Goal: Task Accomplishment & Management: Use online tool/utility

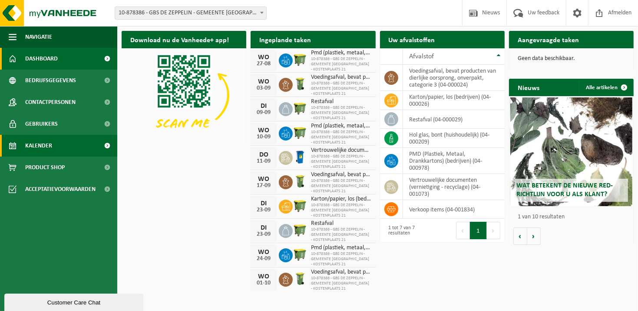
click at [36, 143] on span "Kalender" at bounding box center [38, 146] width 27 height 22
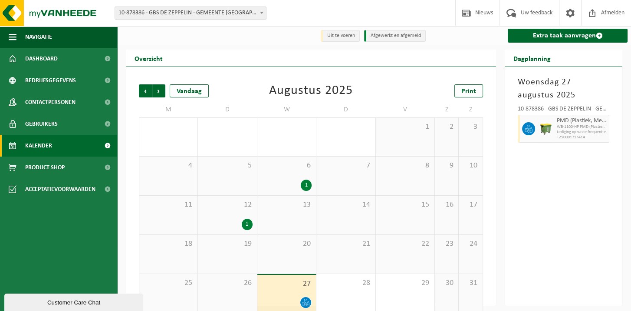
scroll to position [11, 0]
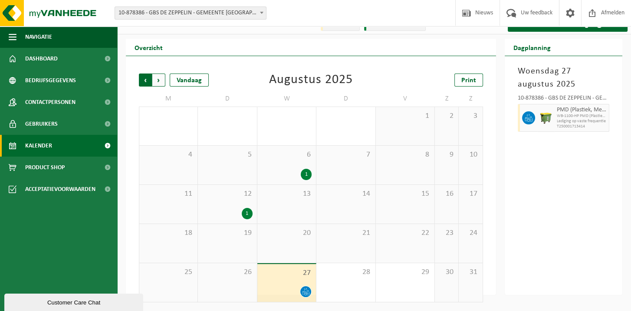
click at [159, 80] on span "Volgende" at bounding box center [158, 79] width 13 height 13
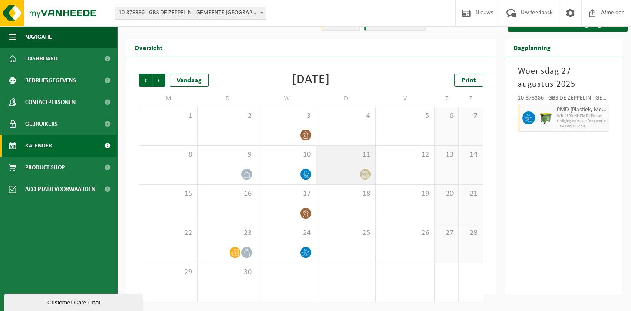
click at [366, 174] on icon at bounding box center [365, 173] width 7 height 7
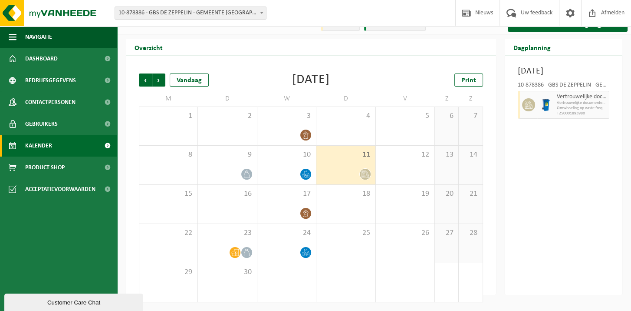
scroll to position [0, 0]
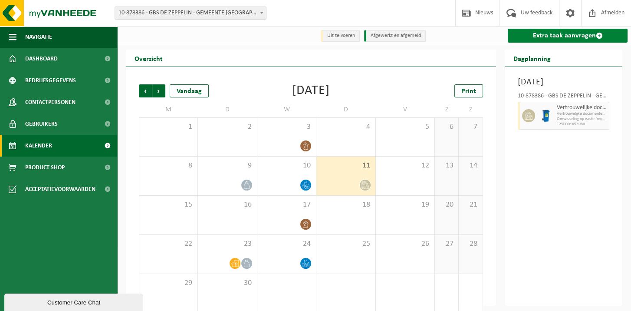
click at [572, 33] on link "Extra taak aanvragen" at bounding box center [568, 36] width 120 height 14
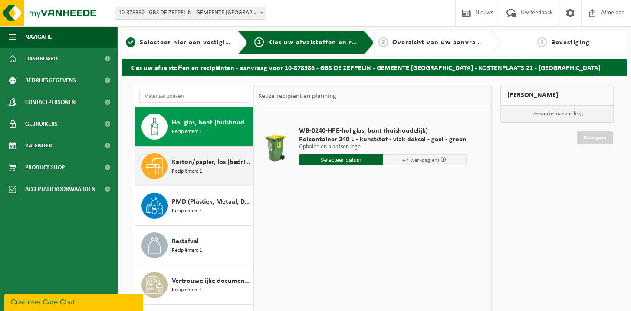
click at [191, 165] on span "Karton/papier, los (bedrijven)" at bounding box center [211, 162] width 79 height 10
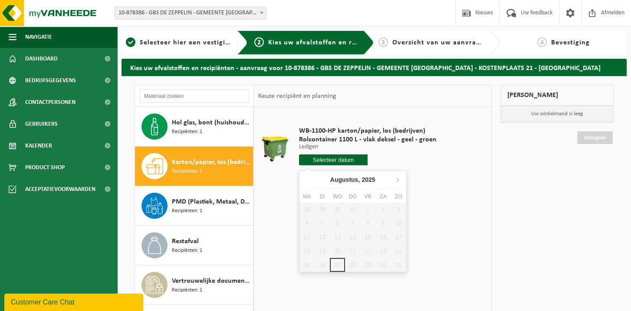
click at [329, 160] on input "text" at bounding box center [333, 159] width 69 height 11
click at [396, 180] on icon at bounding box center [398, 179] width 14 height 14
click at [427, 171] on div "WB-1100-HP karton/papier, los (bedrijven) Rolcontainer 1100 L - vlak deksel - g…" at bounding box center [368, 148] width 146 height 60
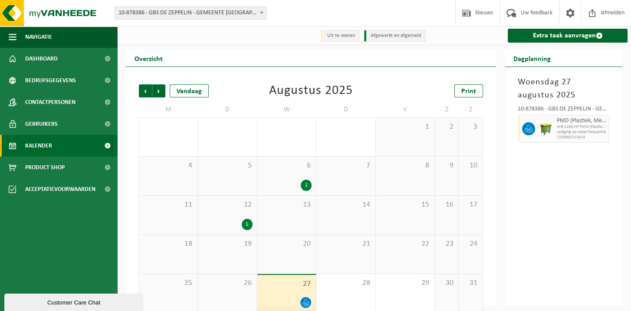
scroll to position [11, 0]
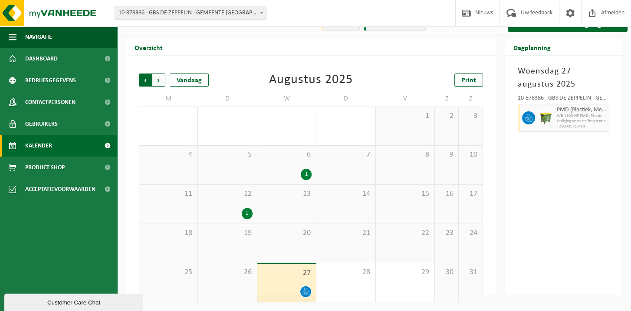
click at [156, 80] on span "Volgende" at bounding box center [158, 79] width 13 height 13
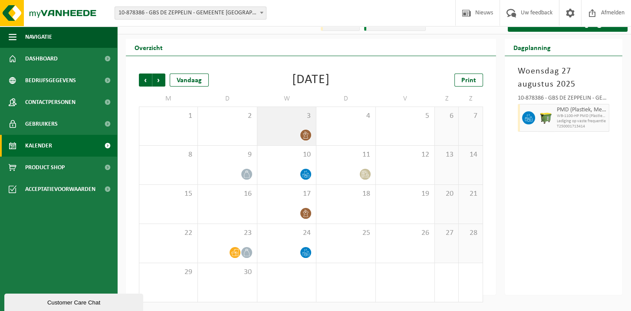
click at [285, 120] on span "3" at bounding box center [287, 116] width 50 height 10
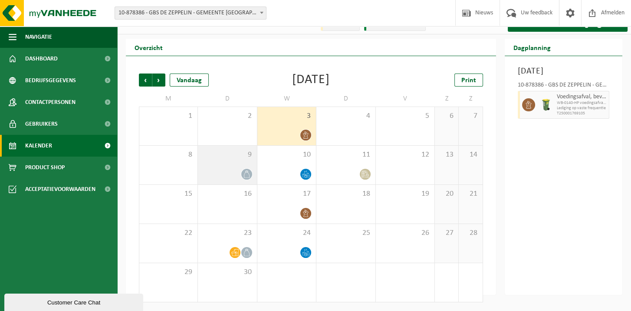
click at [228, 168] on div "9" at bounding box center [227, 164] width 59 height 39
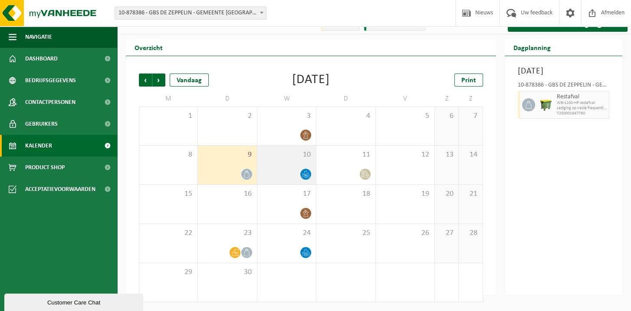
click at [292, 174] on div at bounding box center [287, 174] width 50 height 12
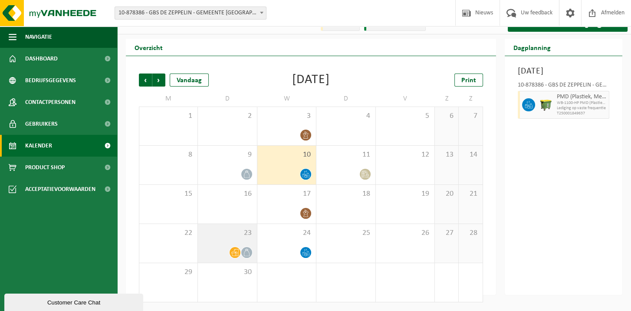
click at [233, 236] on span "23" at bounding box center [227, 233] width 50 height 10
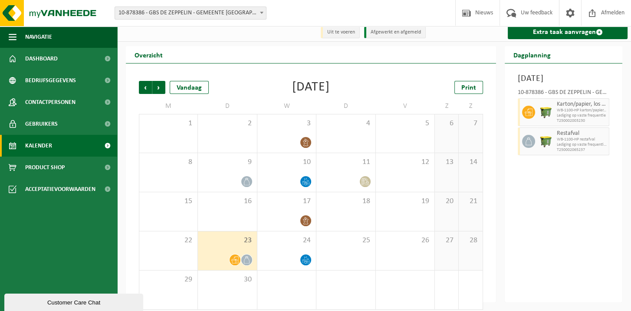
scroll to position [0, 0]
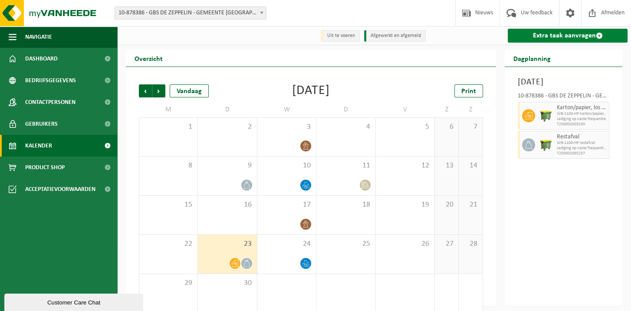
click at [576, 36] on link "Extra taak aanvragen" at bounding box center [568, 36] width 120 height 14
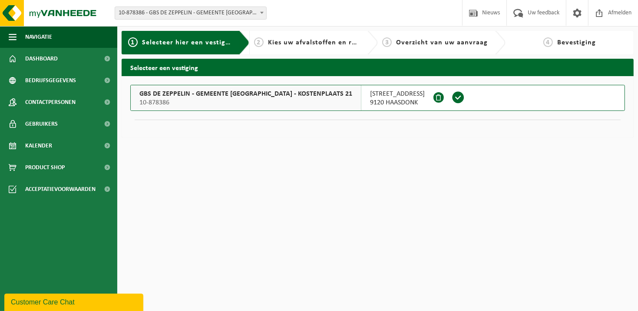
click at [249, 94] on span "GBS DE ZEPPELIN - GEMEENTE [GEOGRAPHIC_DATA] - KOSTENPLAATS 21" at bounding box center [245, 93] width 213 height 9
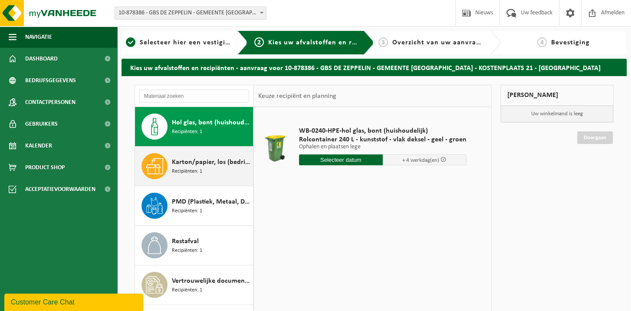
click at [192, 160] on span "Karton/papier, los (bedrijven)" at bounding box center [211, 162] width 79 height 10
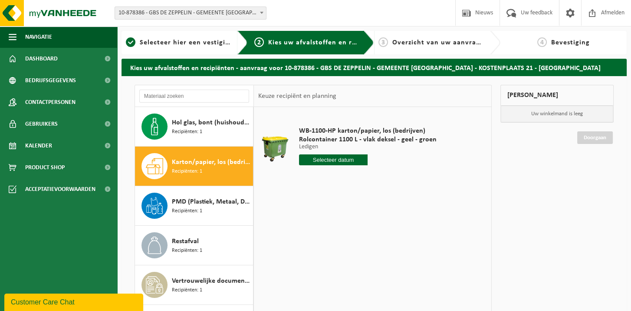
click at [344, 158] on input "text" at bounding box center [333, 159] width 69 height 11
click at [397, 176] on icon at bounding box center [398, 179] width 14 height 14
click at [321, 208] on div "2" at bounding box center [322, 209] width 15 height 14
type input "Van 2025-09-02"
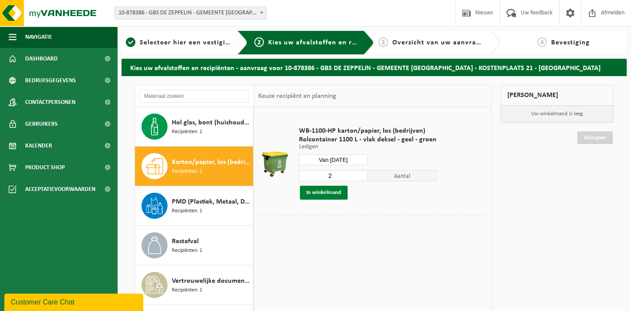
click at [323, 193] on button "In winkelmand" at bounding box center [324, 192] width 48 height 14
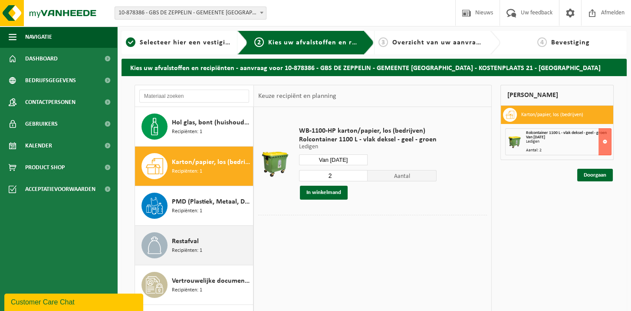
click at [195, 245] on span "Restafval" at bounding box center [185, 241] width 27 height 10
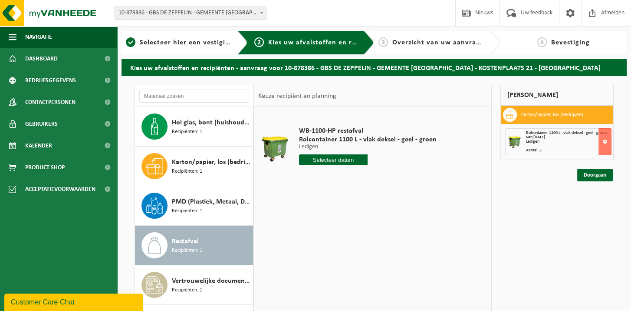
click at [344, 159] on input "text" at bounding box center [333, 159] width 69 height 11
click at [397, 178] on icon at bounding box center [398, 180] width 2 height 4
click at [321, 207] on div "2" at bounding box center [322, 209] width 15 height 14
type input "Van 2025-09-02"
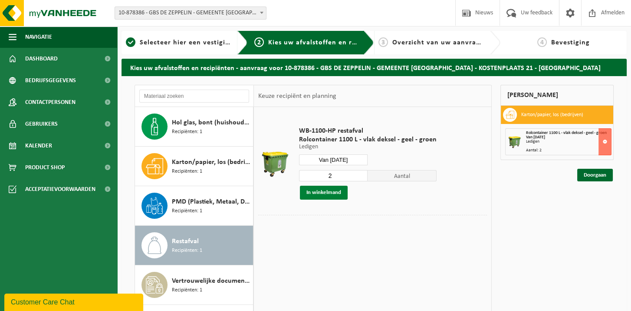
click at [317, 191] on button "In winkelmand" at bounding box center [324, 192] width 48 height 14
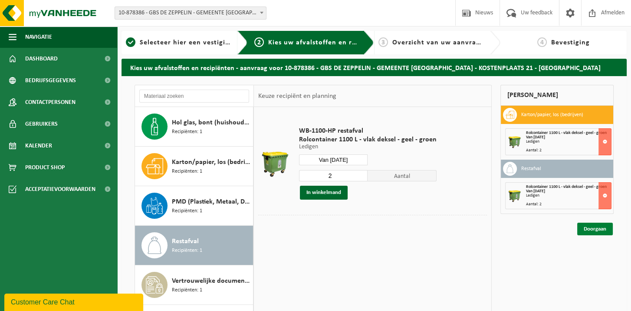
click at [592, 227] on link "Doorgaan" at bounding box center [596, 228] width 36 height 13
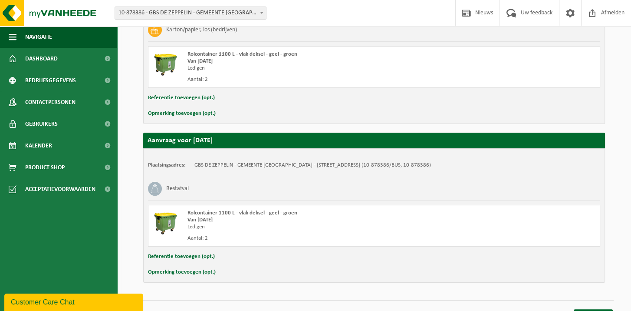
scroll to position [219, 0]
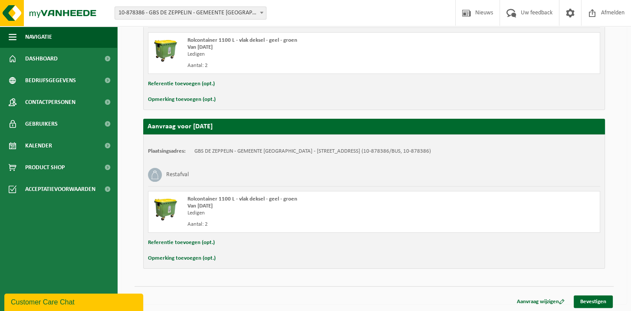
drag, startPoint x: 594, startPoint y: 300, endPoint x: 561, endPoint y: 271, distance: 43.4
click at [594, 300] on link "Bevestigen" at bounding box center [593, 301] width 39 height 13
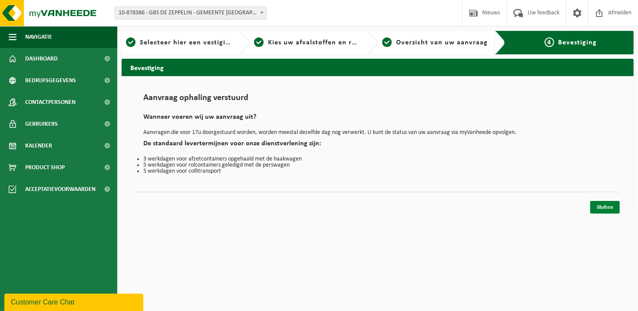
click at [605, 205] on link "Sluiten" at bounding box center [605, 207] width 30 height 13
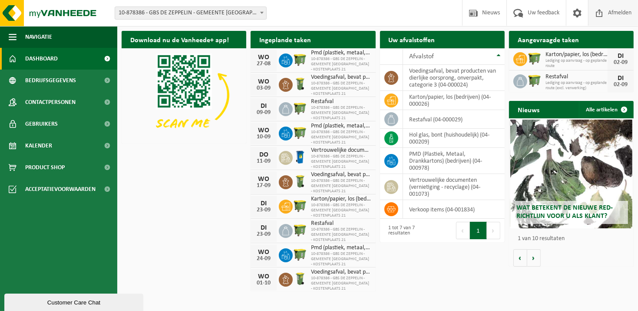
click at [615, 13] on span "Afmelden" at bounding box center [620, 13] width 28 height 26
